Goal: Task Accomplishment & Management: Use online tool/utility

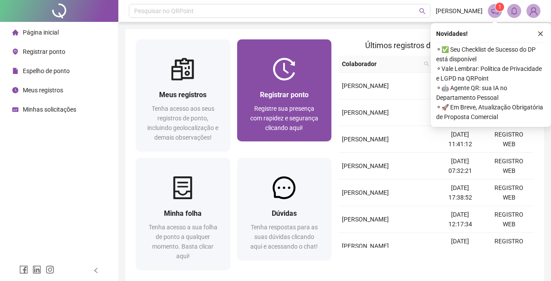
click at [291, 84] on div "Registrar ponto Registre sua presença com rapidez e segurança clicando aqui!" at bounding box center [284, 111] width 94 height 61
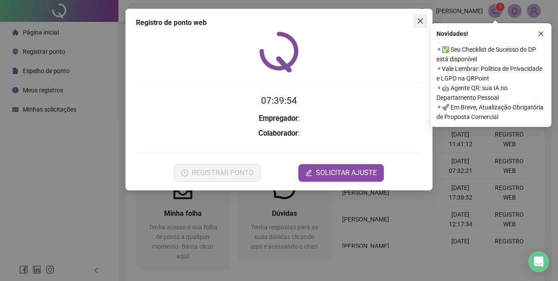
click at [419, 19] on icon "close" at bounding box center [419, 21] width 7 height 7
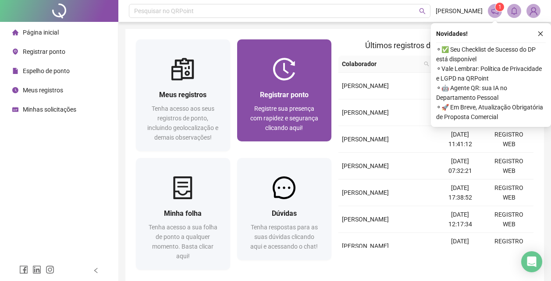
click at [316, 108] on span "Registre sua presença com rapidez e segurança clicando aqui!" at bounding box center [284, 118] width 68 height 26
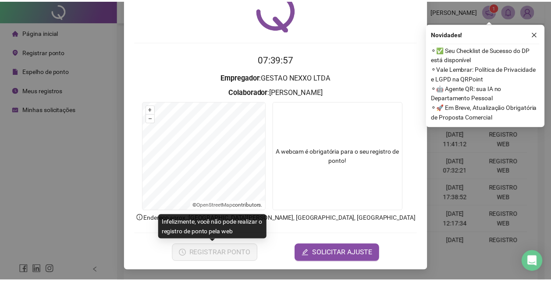
scroll to position [42, 0]
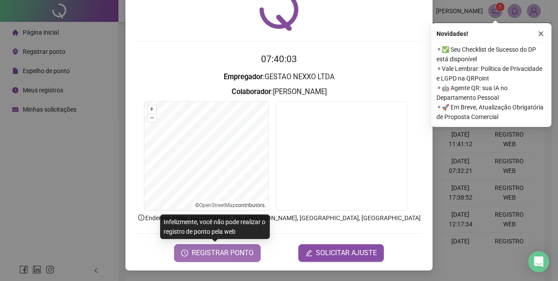
click at [230, 259] on button "REGISTRAR PONTO" at bounding box center [217, 254] width 86 height 18
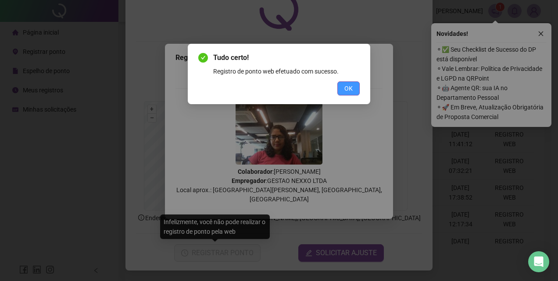
click at [350, 88] on span "OK" at bounding box center [348, 89] width 8 height 10
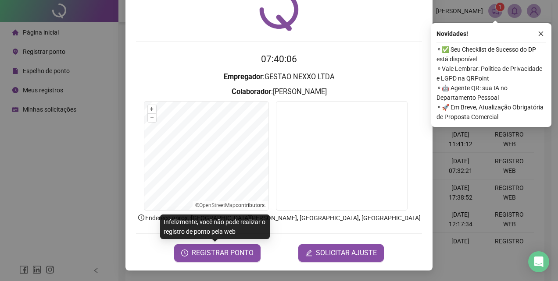
click at [508, 206] on div "Registro de ponto web 07:40:06 Empregador : GESTAO NEXXO LTDA Colaborador : [PE…" at bounding box center [279, 140] width 558 height 281
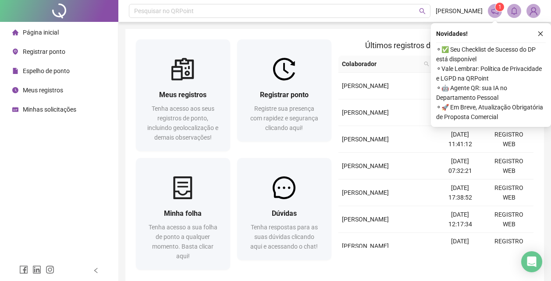
click at [55, 75] on span "Espelho de ponto" at bounding box center [46, 71] width 47 height 7
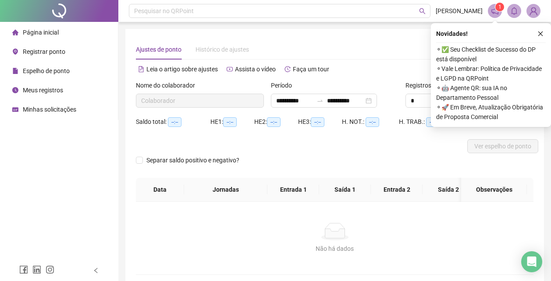
type input "**********"
click at [537, 30] on button "button" at bounding box center [540, 33] width 11 height 11
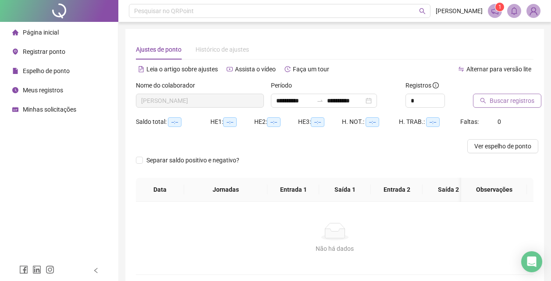
click at [508, 97] on span "Buscar registros" at bounding box center [512, 101] width 45 height 10
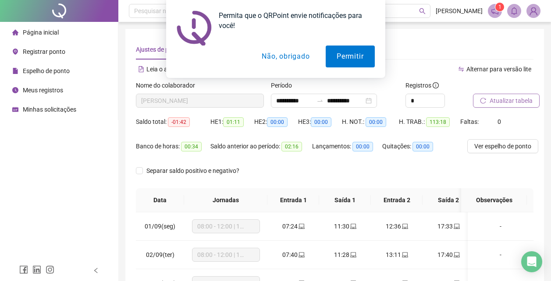
click at [299, 56] on button "Não, obrigado" at bounding box center [286, 57] width 70 height 22
